Goal: Information Seeking & Learning: Learn about a topic

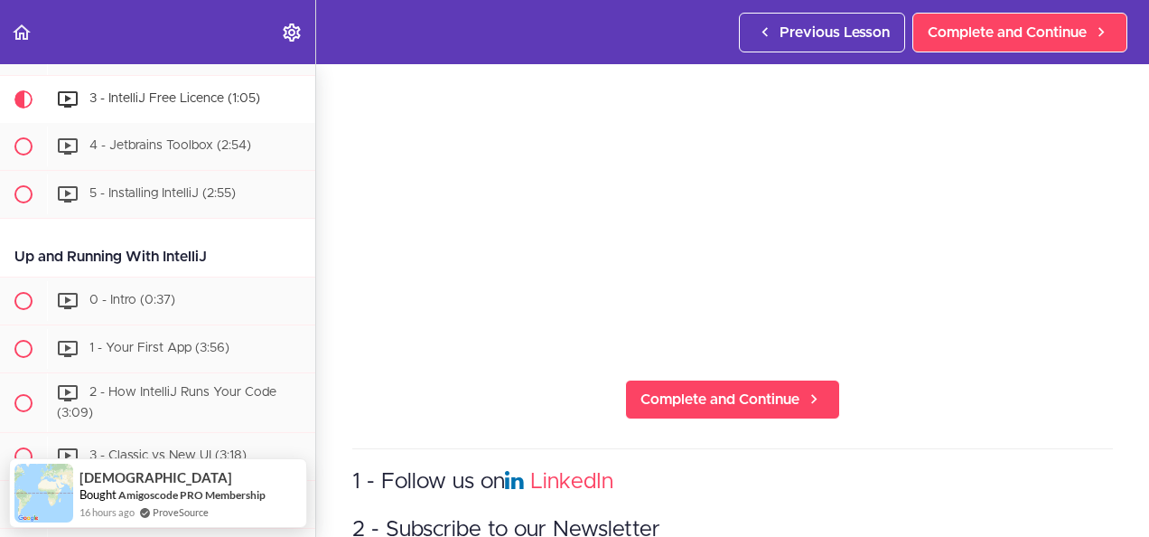
scroll to position [435, 0]
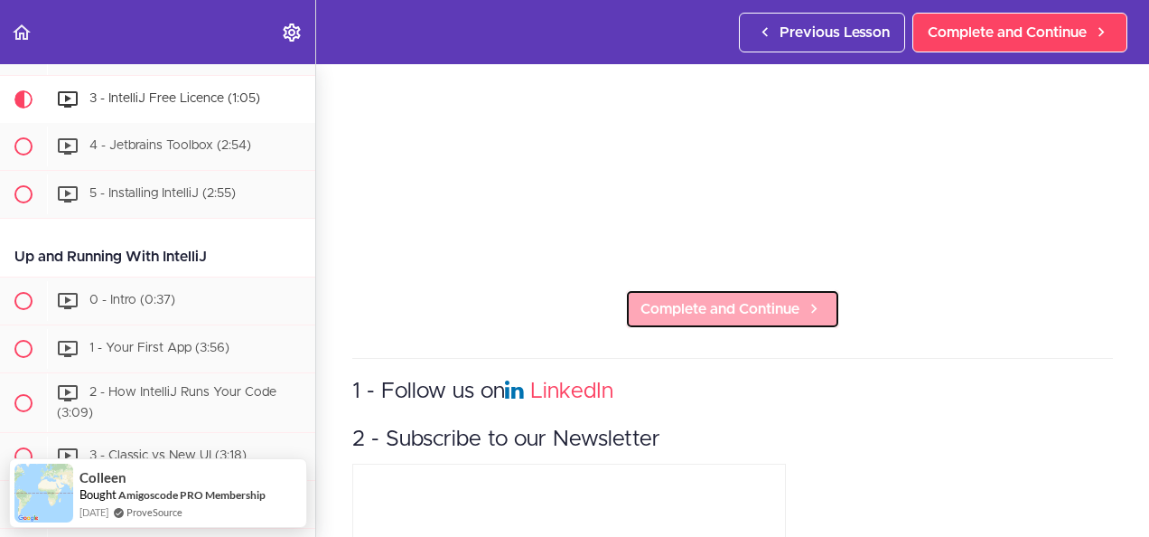
click at [788, 320] on span "Complete and Continue" at bounding box center [720, 309] width 159 height 22
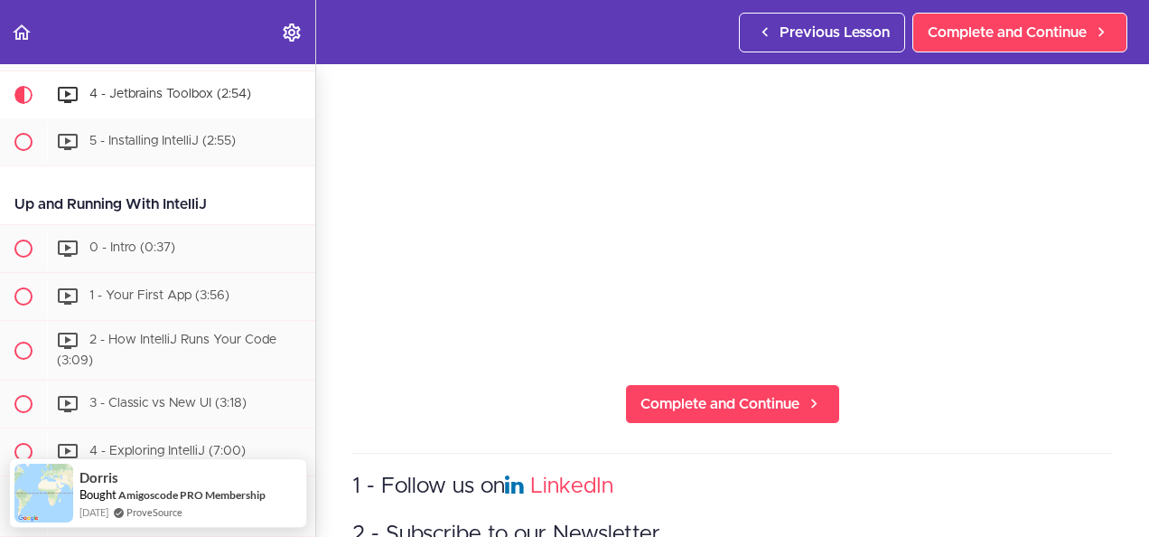
scroll to position [196, 0]
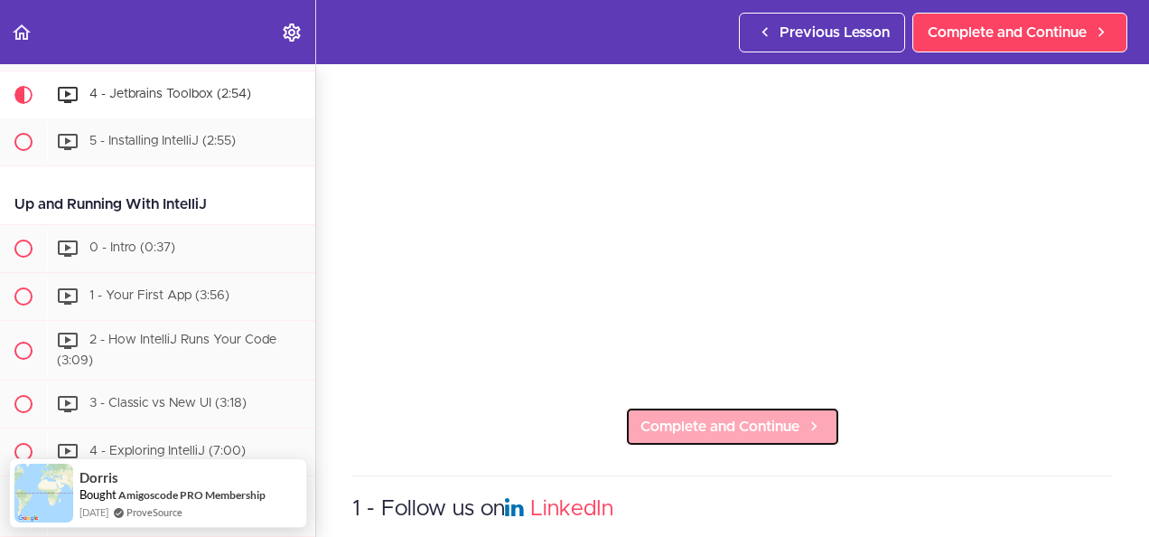
click at [723, 425] on span "Complete and Continue" at bounding box center [720, 427] width 159 height 22
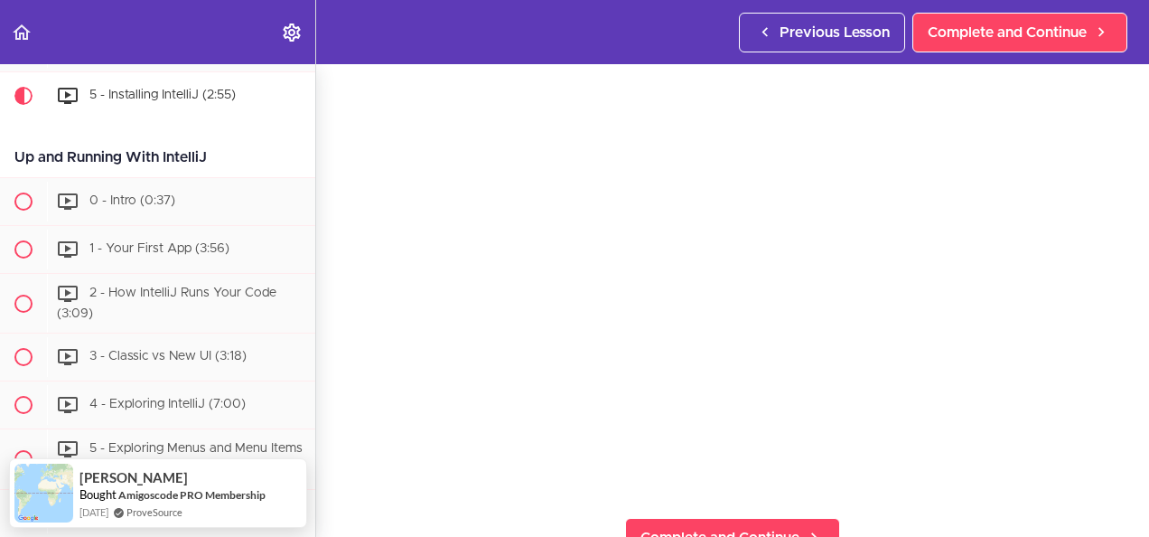
scroll to position [271, 0]
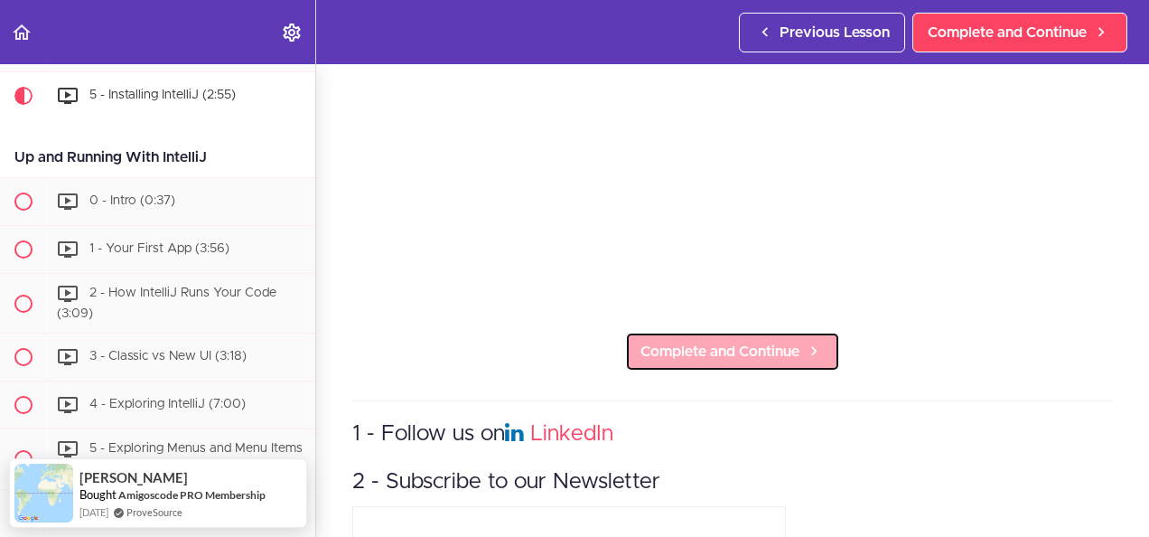
click at [723, 344] on span "Complete and Continue" at bounding box center [720, 352] width 159 height 22
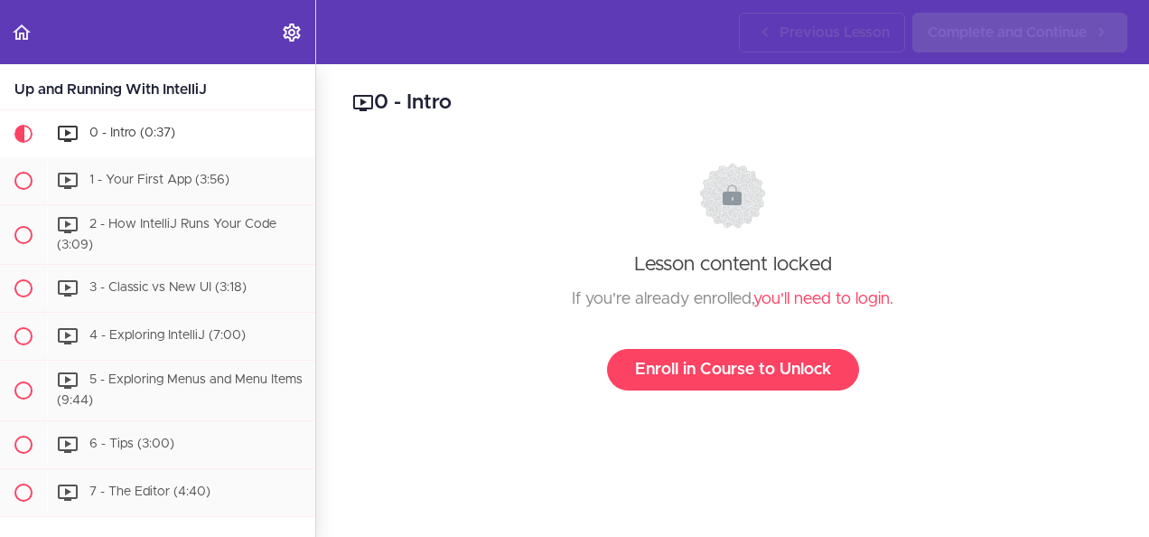
scroll to position [654, 0]
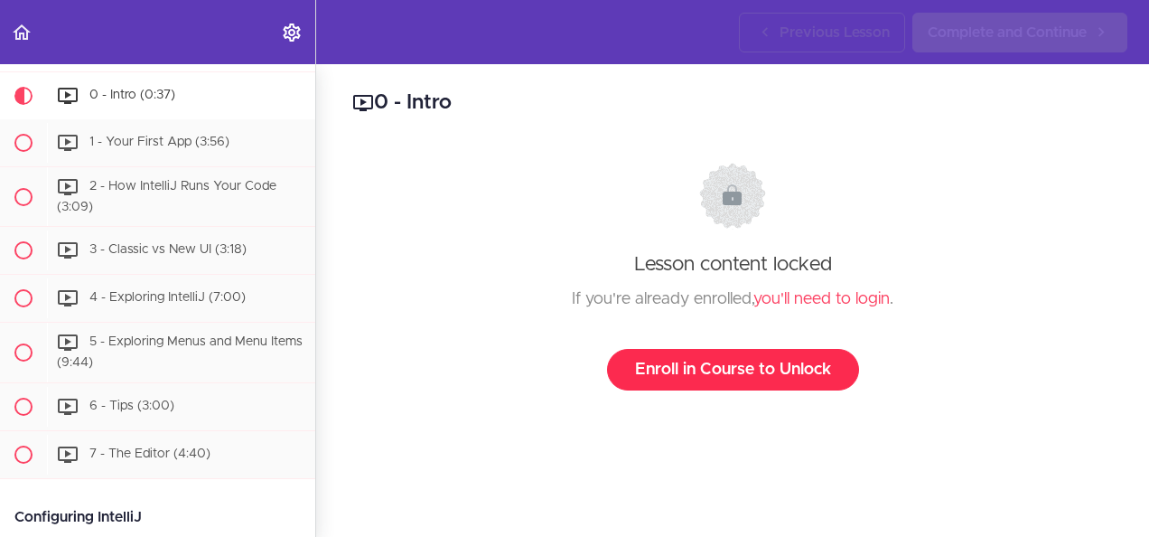
click at [714, 368] on link "Enroll in Course to Unlock" at bounding box center [733, 370] width 252 height 42
